Goal: Information Seeking & Learning: Learn about a topic

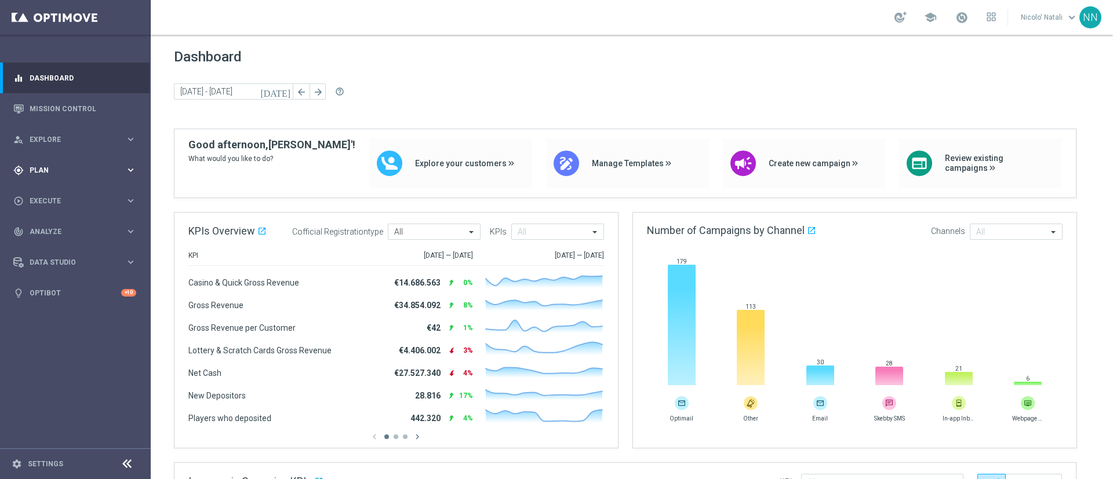
click at [46, 173] on div "gps_fixed Plan" at bounding box center [69, 170] width 112 height 10
click at [74, 113] on link "Mission Control" at bounding box center [83, 108] width 107 height 31
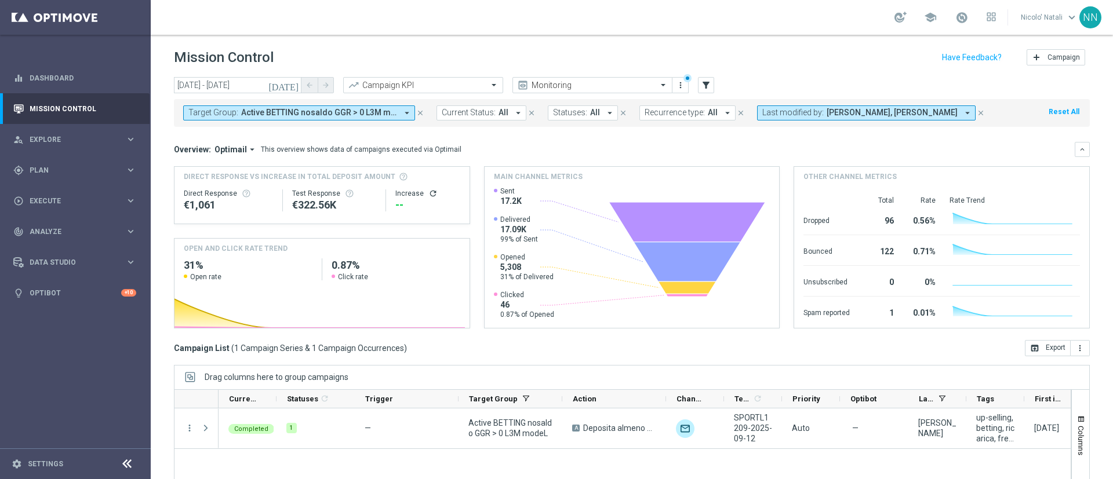
click at [383, 114] on span "Active BETTING nosaldo GGR > 0 L3M modeL" at bounding box center [319, 113] width 156 height 10
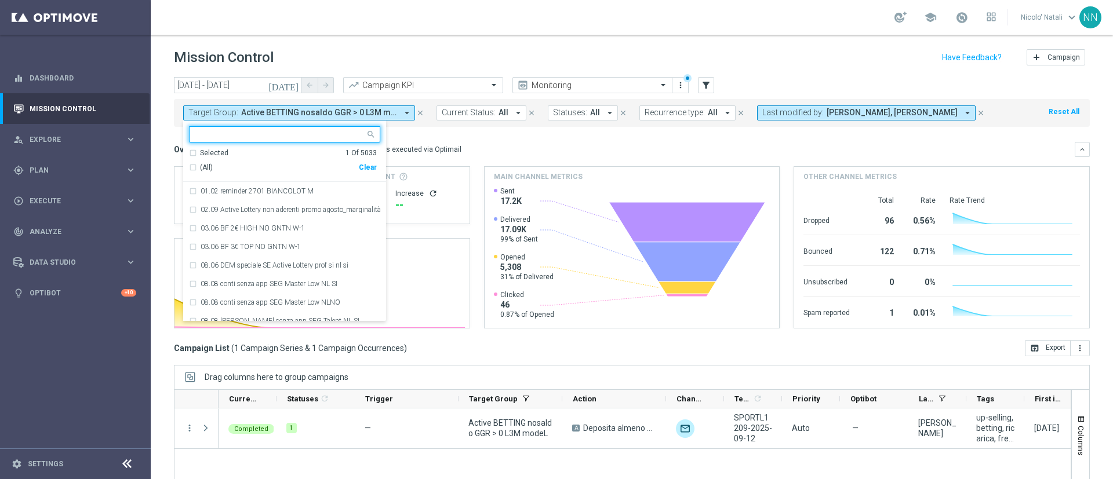
click at [0, 0] on div "Clear" at bounding box center [0, 0] width 0 height 0
click at [285, 138] on input "text" at bounding box center [280, 135] width 170 height 10
paste input "Active BETTING saldo GGR <= 0 L3M"
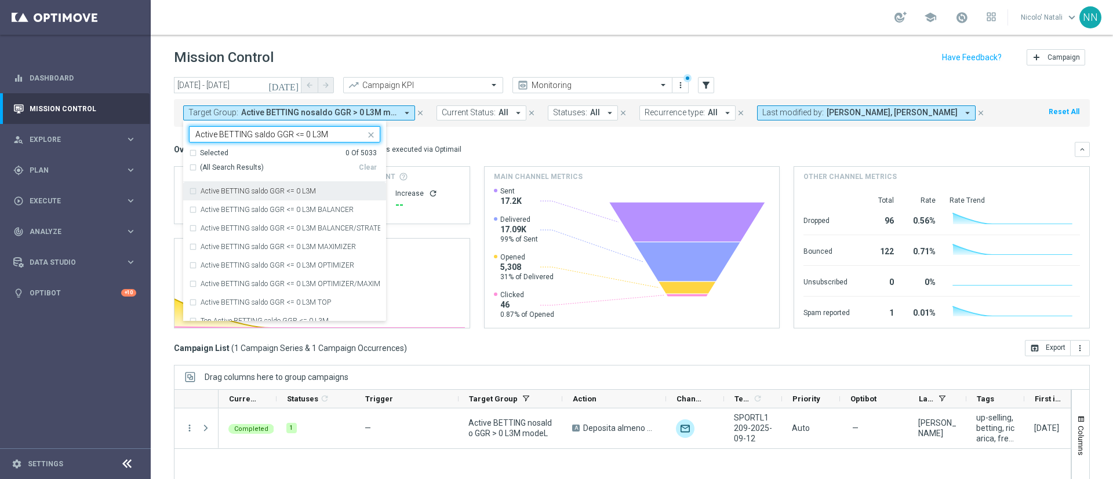
click at [289, 191] on label "Active BETTING saldo GGR <= 0 L3M" at bounding box center [258, 191] width 115 height 7
type input "Active BETTING saldo GGR <= 0 L3M"
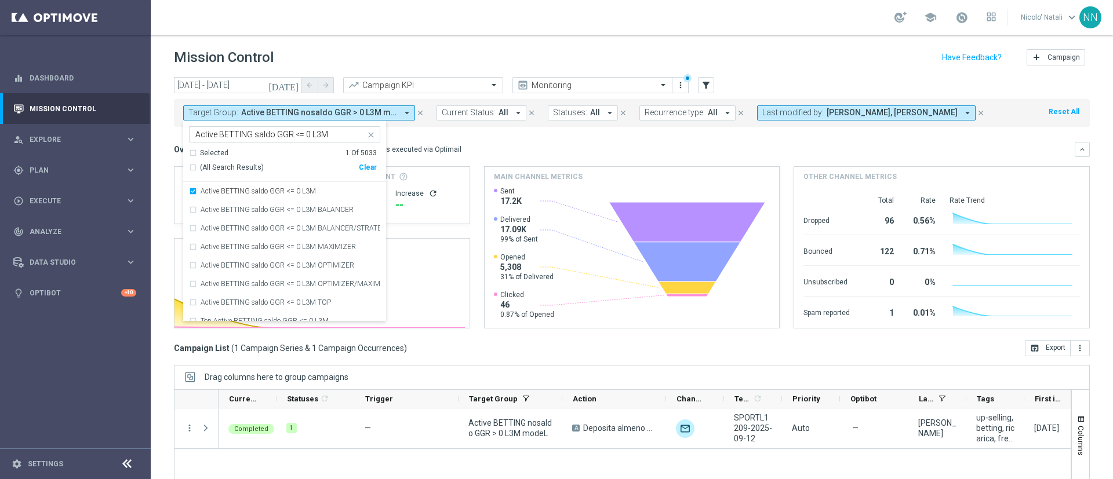
click at [463, 145] on div "Overview: Optimail arrow_drop_down This overview shows data of campaigns execut…" at bounding box center [624, 149] width 901 height 10
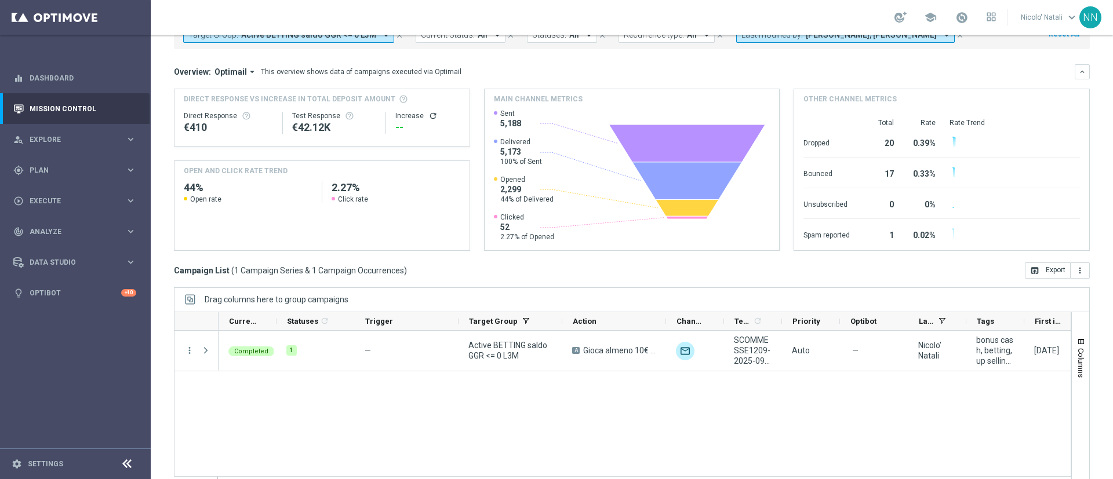
scroll to position [100, 0]
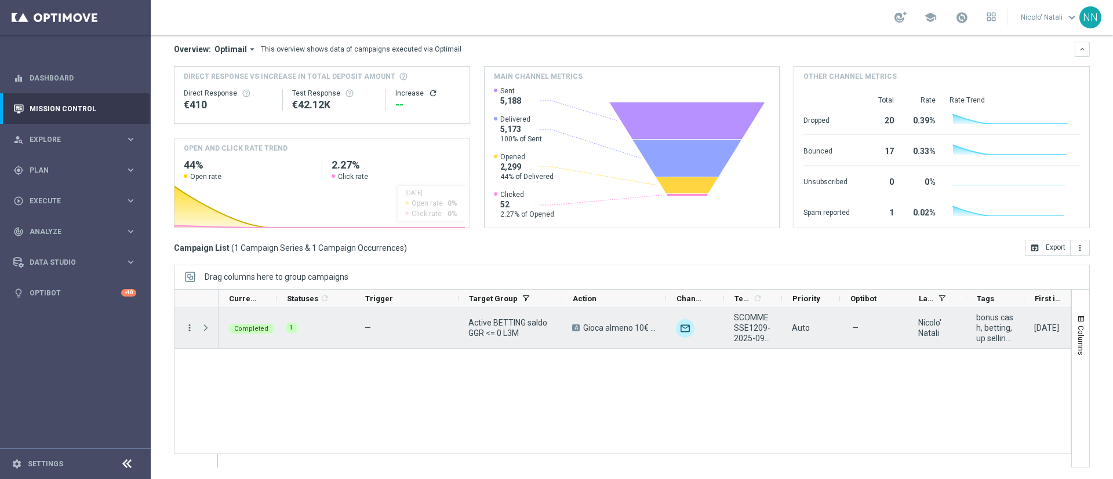
click at [190, 328] on icon "more_vert" at bounding box center [189, 328] width 10 height 10
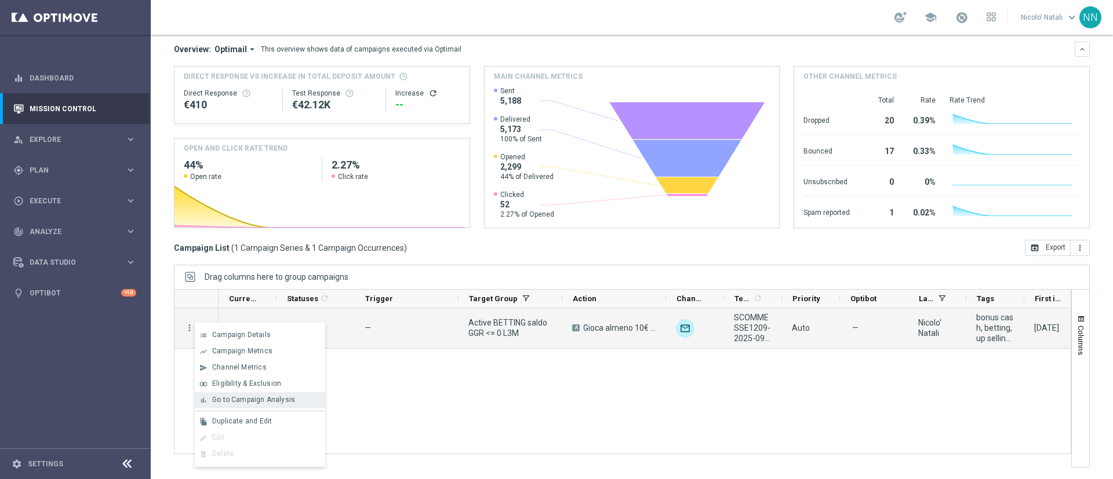
click at [230, 403] on span "Go to Campaign Analysis" at bounding box center [253, 400] width 83 height 8
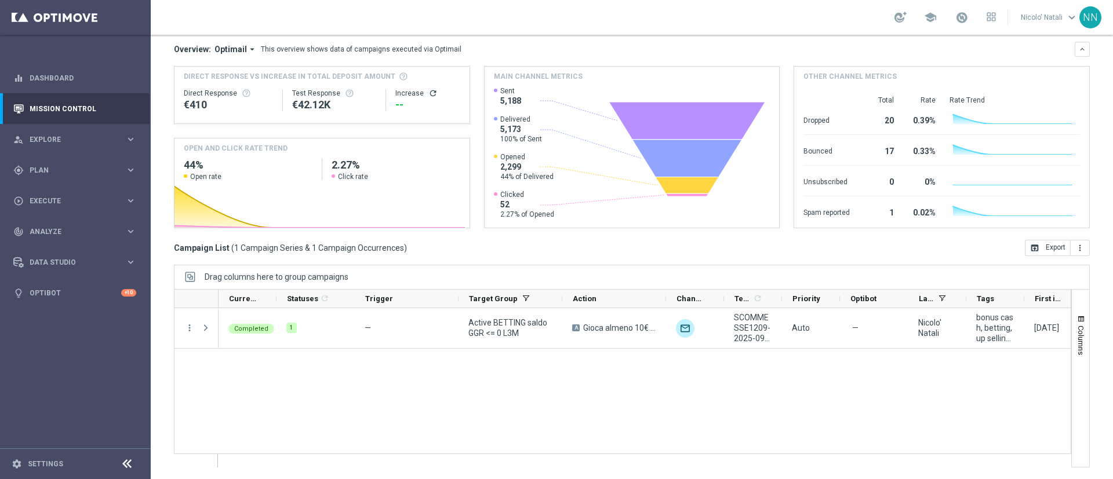
scroll to position [0, 0]
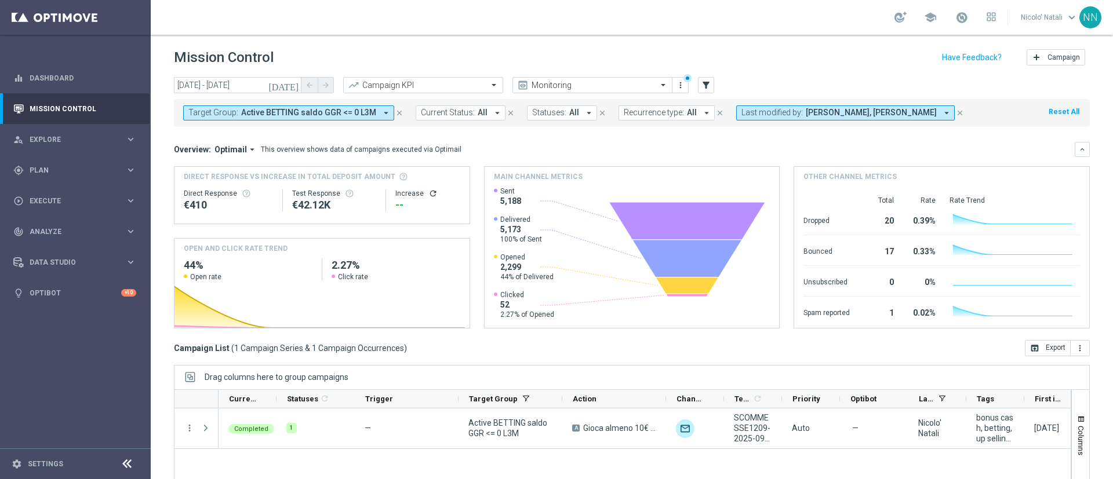
click at [361, 108] on span "Active BETTING saldo GGR <= 0 L3M" at bounding box center [308, 113] width 135 height 10
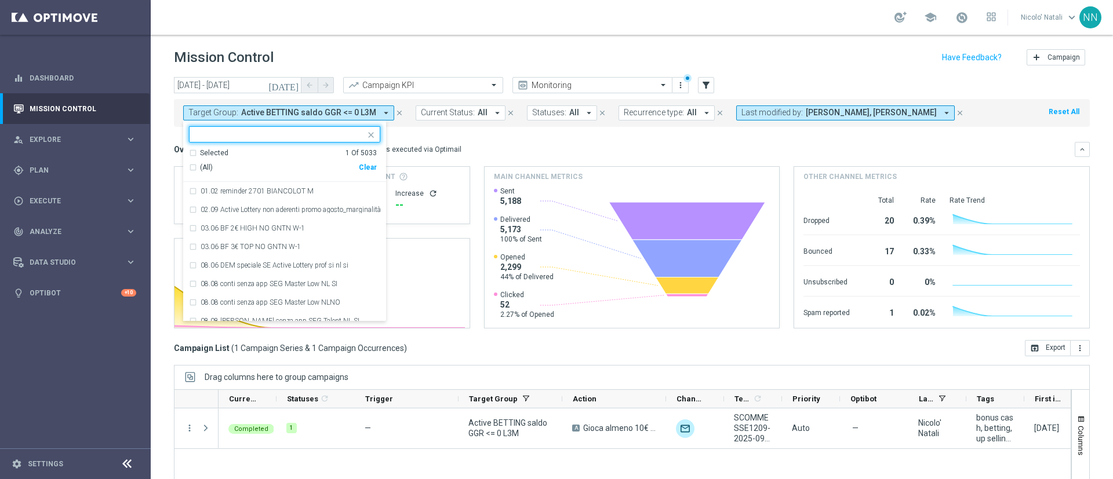
drag, startPoint x: 369, startPoint y: 170, endPoint x: 363, endPoint y: 165, distance: 7.8
click at [0, 0] on div "Clear" at bounding box center [0, 0] width 0 height 0
click at [294, 133] on input "text" at bounding box center [280, 135] width 170 height 10
paste input "Active BETTING nosaldo GGR <= 0 L3M"
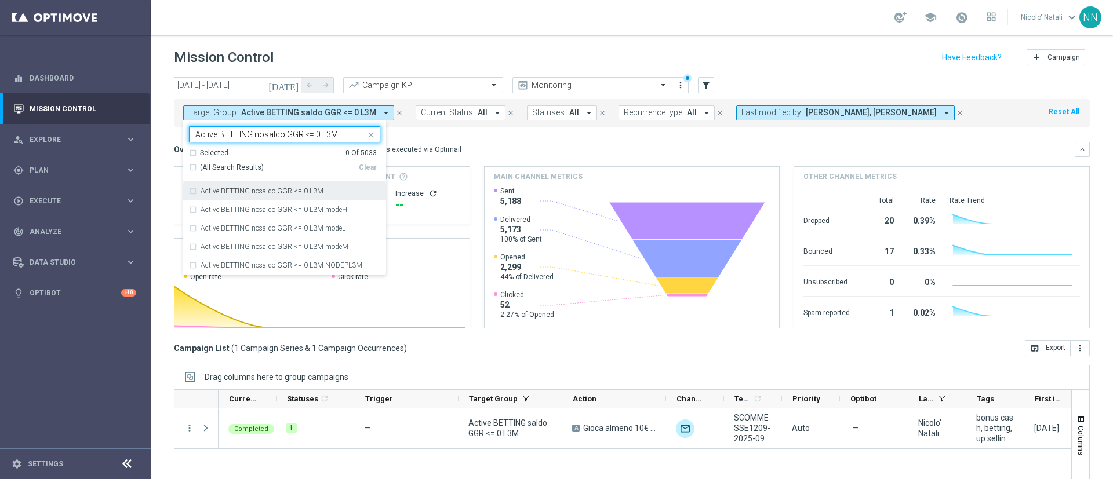
click at [301, 190] on label "Active BETTING nosaldo GGR <= 0 L3M" at bounding box center [262, 191] width 123 height 7
type input "Active BETTING nosaldo GGR <= 0 L3M"
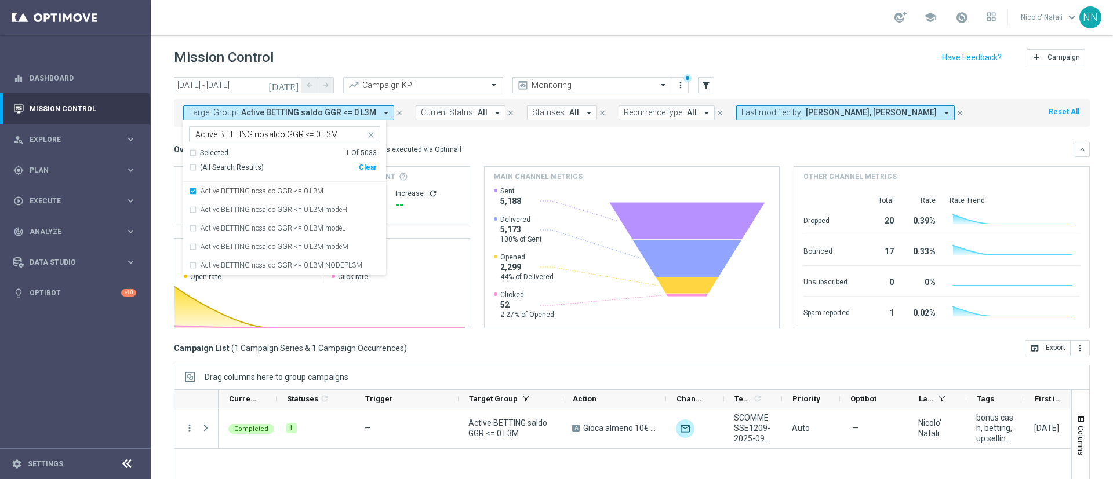
click at [524, 149] on div "Overview: Optimail arrow_drop_down This overview shows data of campaigns execut…" at bounding box center [624, 149] width 901 height 10
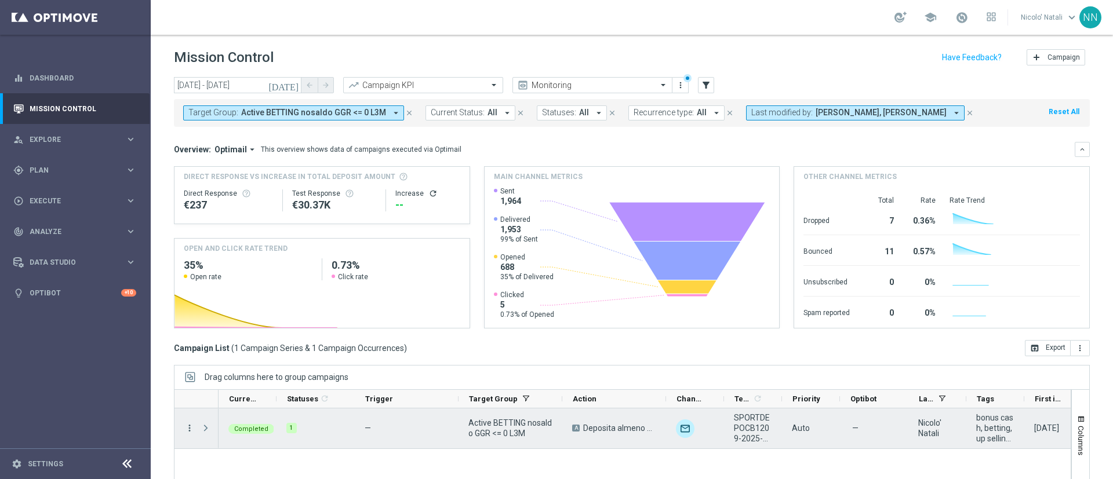
click at [190, 430] on icon "more_vert" at bounding box center [189, 428] width 10 height 10
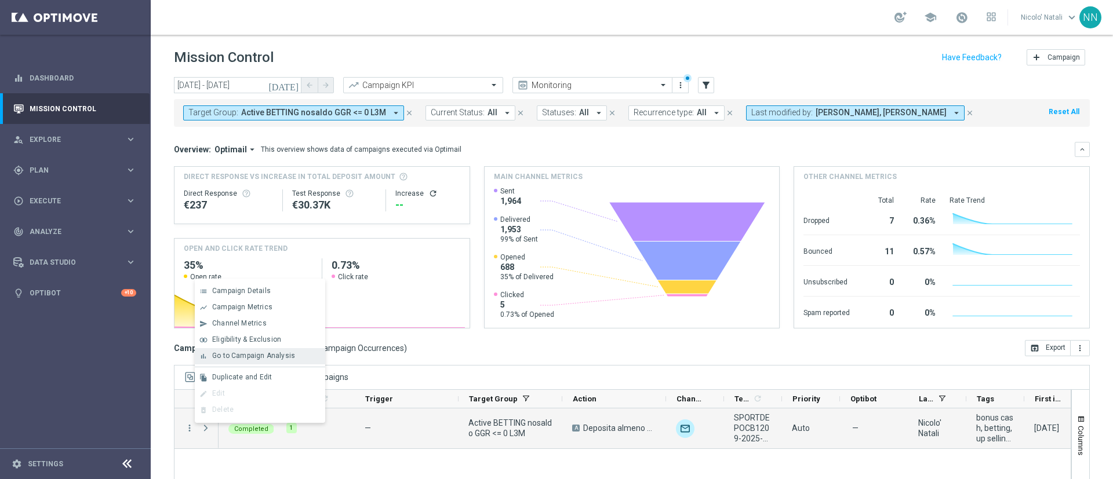
click at [247, 352] on span "Go to Campaign Analysis" at bounding box center [253, 356] width 83 height 8
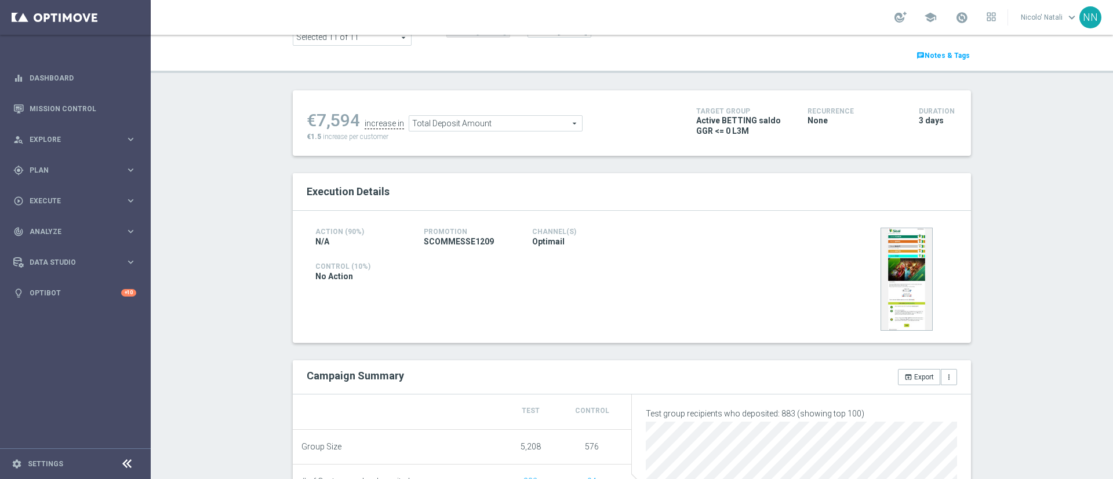
scroll to position [99, 0]
click at [435, 124] on span "Total Deposit Amount" at bounding box center [495, 125] width 173 height 15
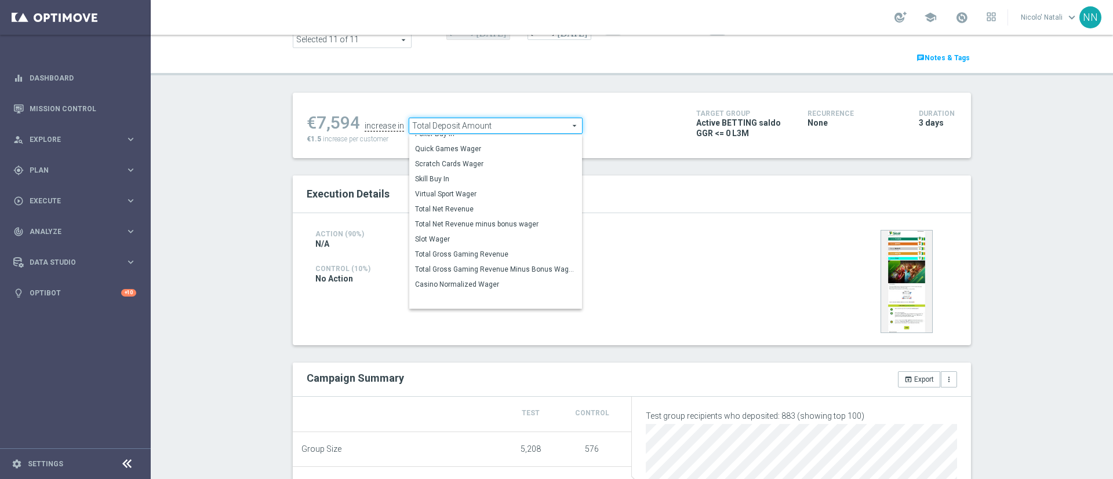
scroll to position [144, 0]
click at [457, 280] on span "Total Wager Amount" at bounding box center [495, 279] width 161 height 9
type input "Total Wager Amount"
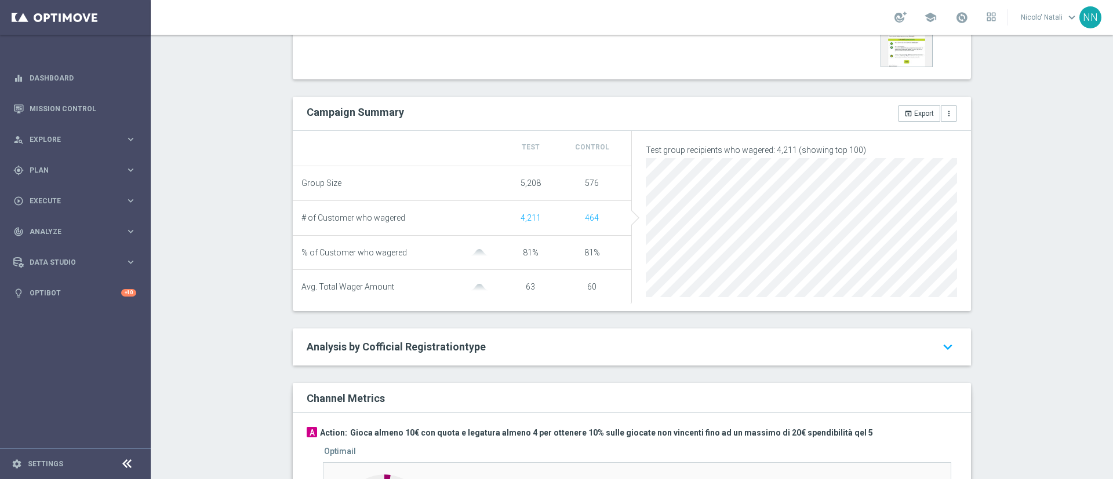
scroll to position [536, 0]
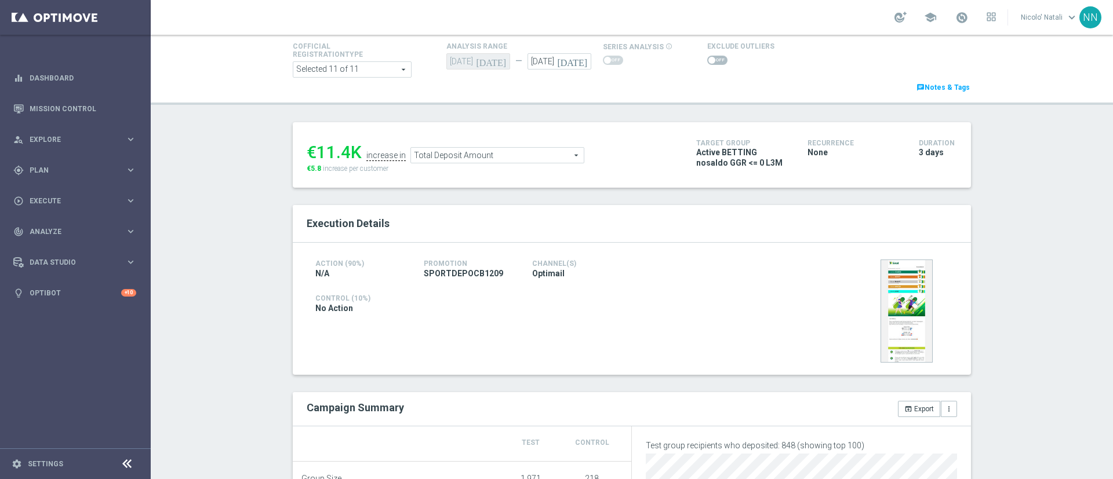
scroll to position [60, 0]
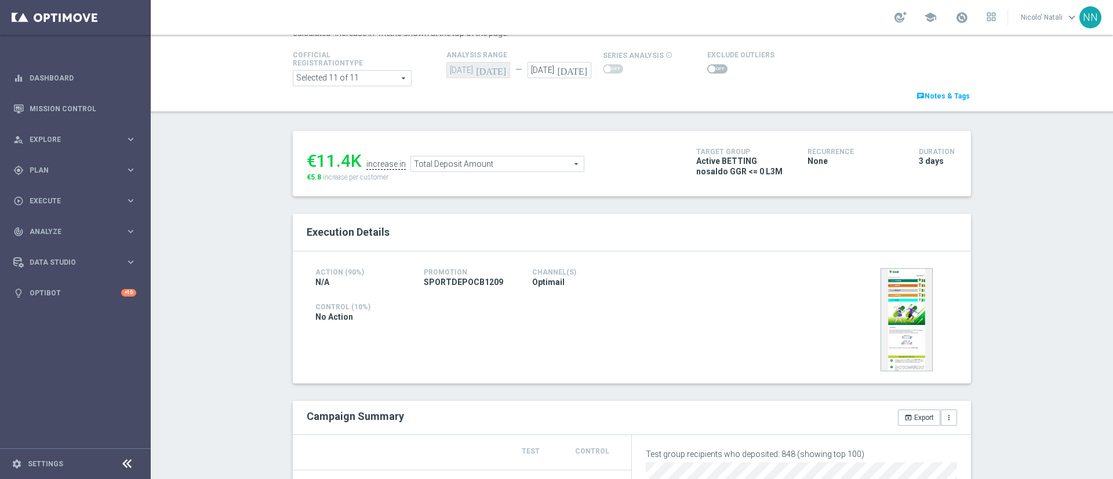
click at [527, 161] on span "Total Deposit Amount" at bounding box center [497, 164] width 173 height 15
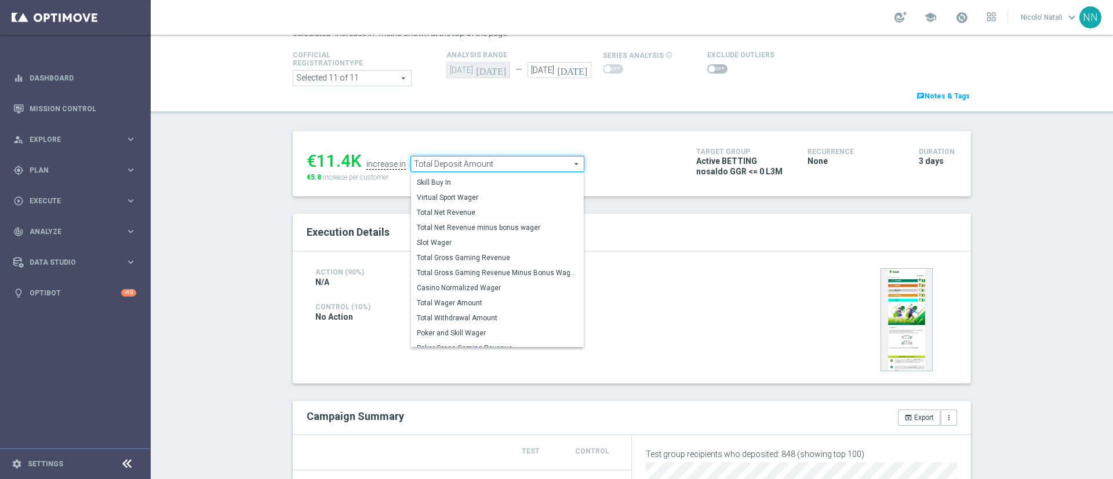
scroll to position [161, 0]
click at [461, 299] on span "Total Wager Amount" at bounding box center [497, 300] width 161 height 9
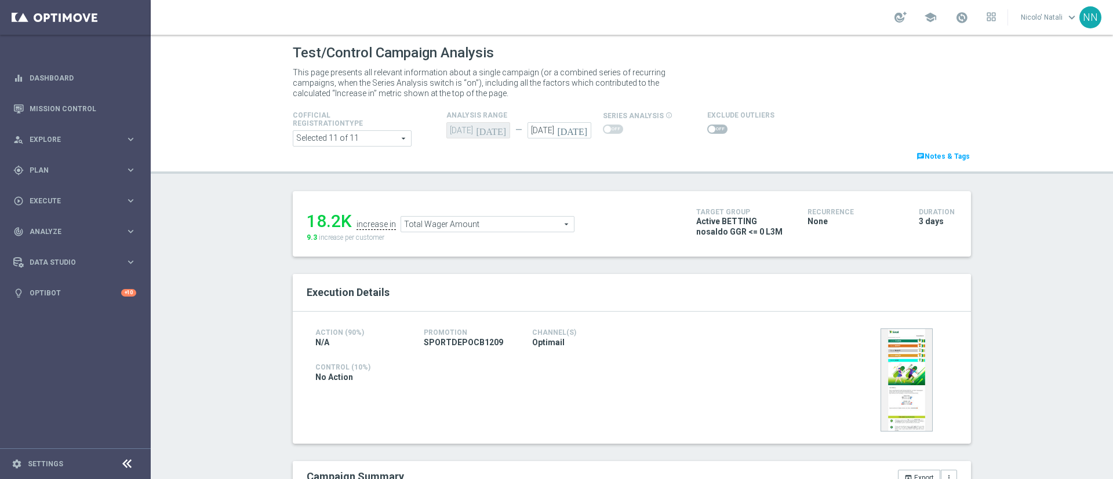
click at [470, 222] on span "Total Wager Amount" at bounding box center [487, 224] width 173 height 15
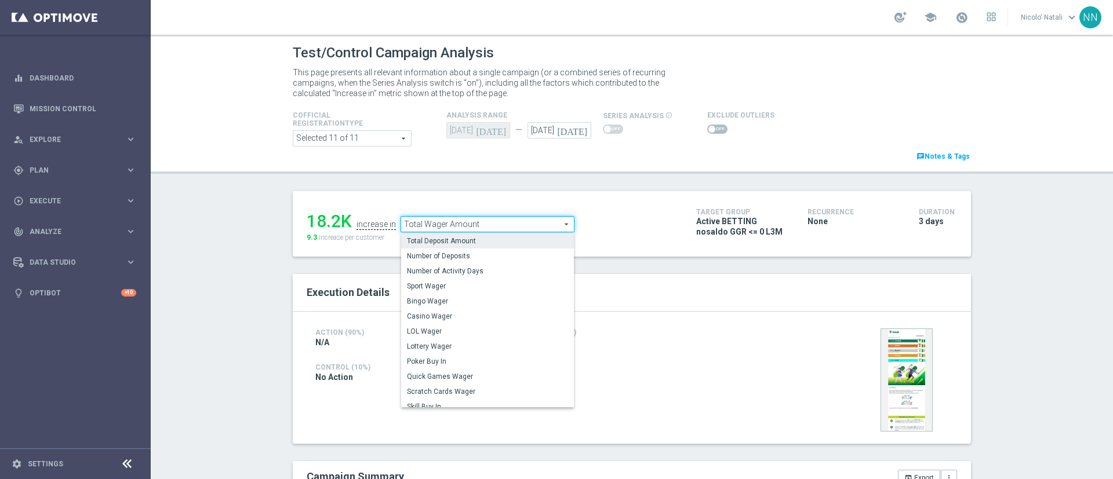
click at [463, 237] on span "Total Deposit Amount" at bounding box center [487, 241] width 161 height 9
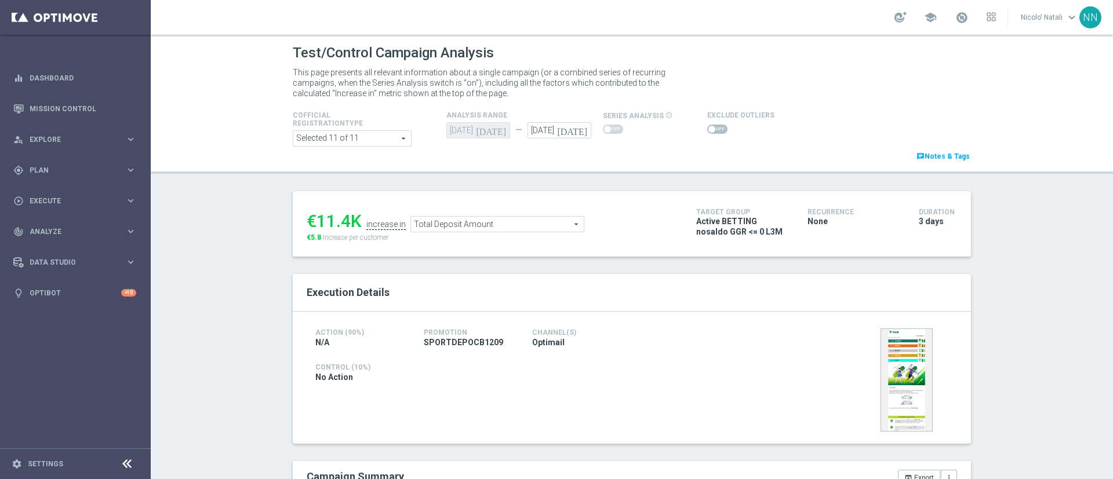
click at [434, 221] on span "Total Deposit Amount" at bounding box center [497, 224] width 173 height 15
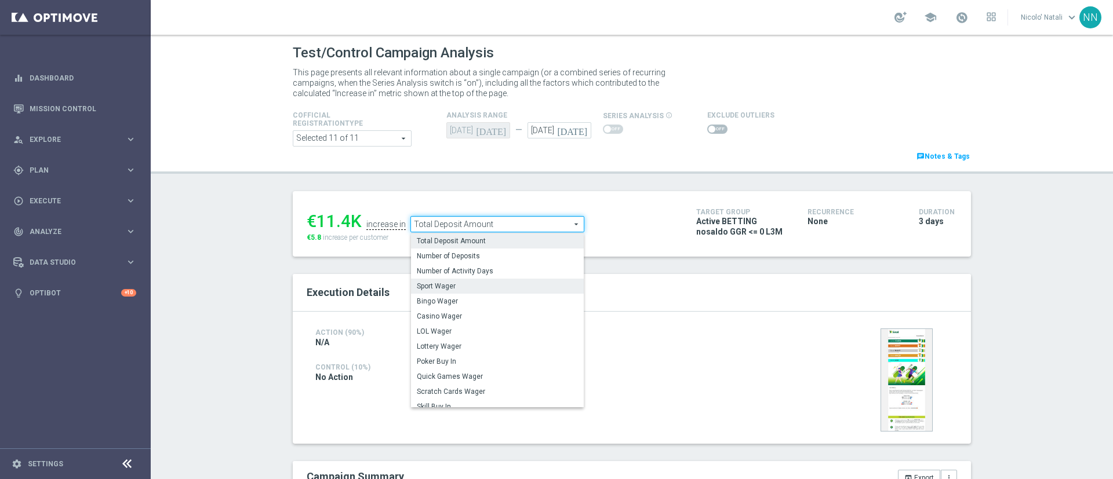
click at [426, 286] on span "Sport Wager" at bounding box center [497, 286] width 161 height 9
type input "Sport Wager"
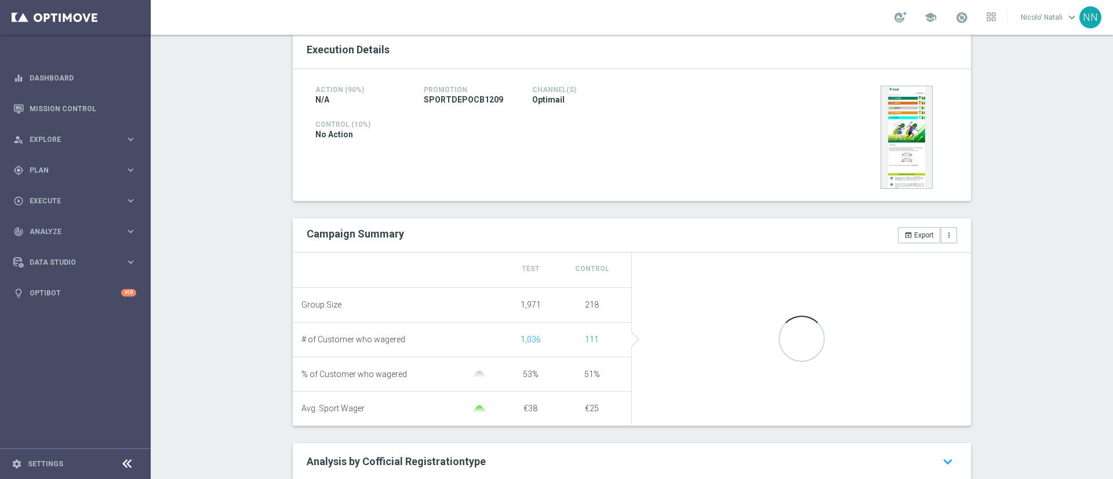
scroll to position [243, 0]
